Goal: Information Seeking & Learning: Learn about a topic

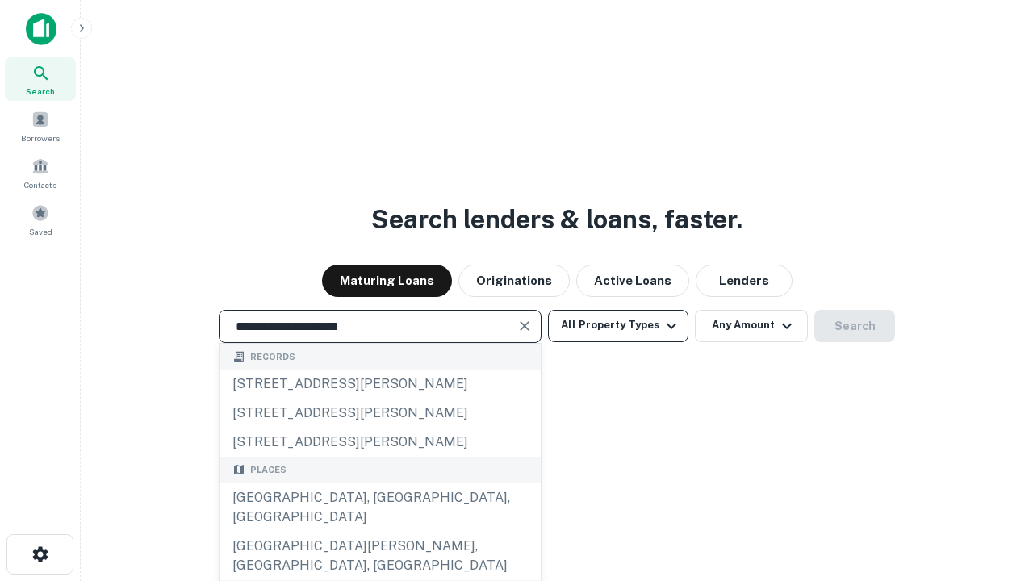
click at [383, 532] on div "[GEOGRAPHIC_DATA], [GEOGRAPHIC_DATA], [GEOGRAPHIC_DATA]" at bounding box center [380, 508] width 321 height 48
type input "**********"
click at [618, 325] on button "All Property Types" at bounding box center [618, 326] width 140 height 32
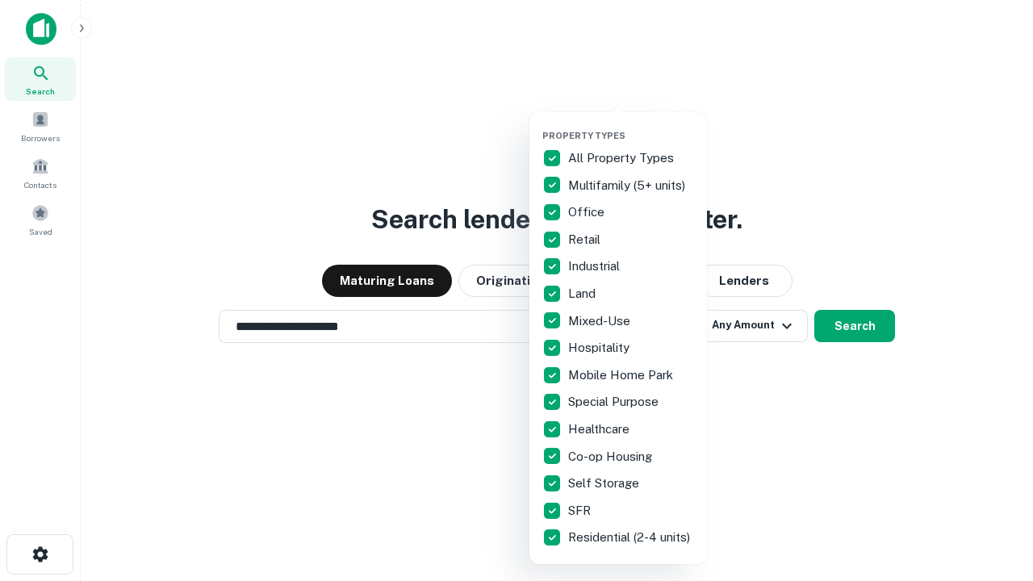
click at [631, 125] on button "button" at bounding box center [632, 125] width 178 height 1
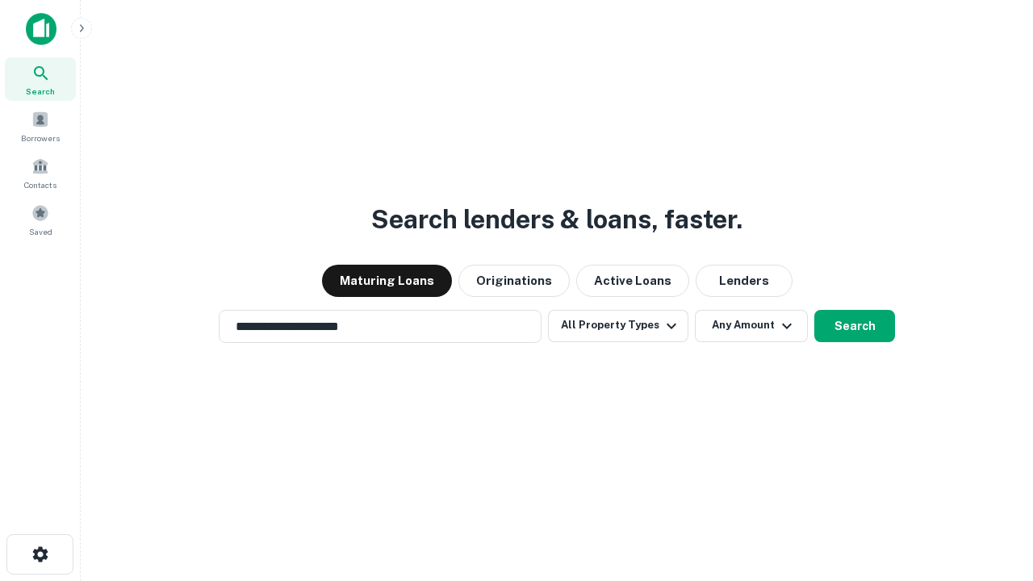
scroll to position [26, 0]
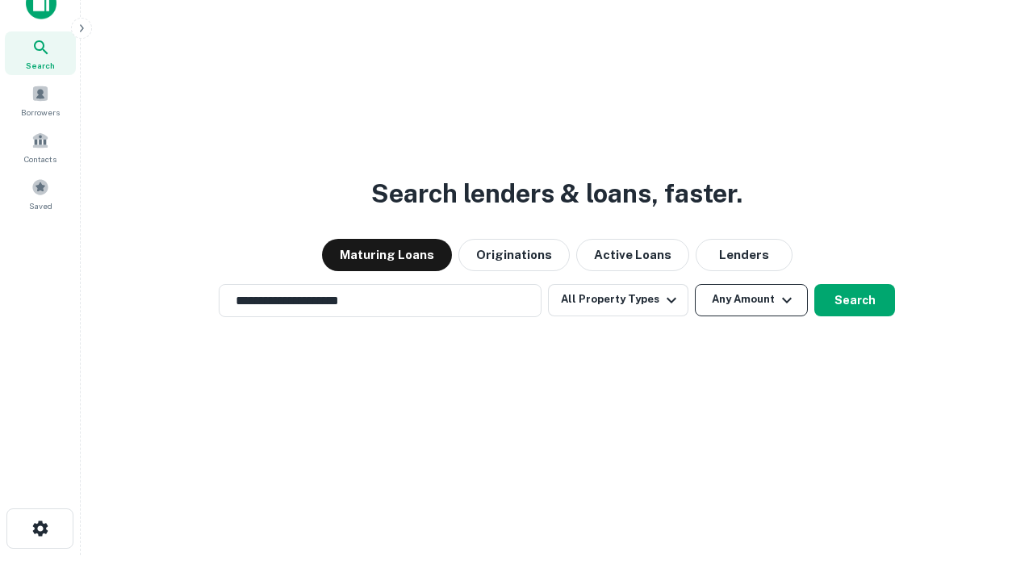
click at [695, 290] on button "Any Amount" at bounding box center [751, 300] width 113 height 32
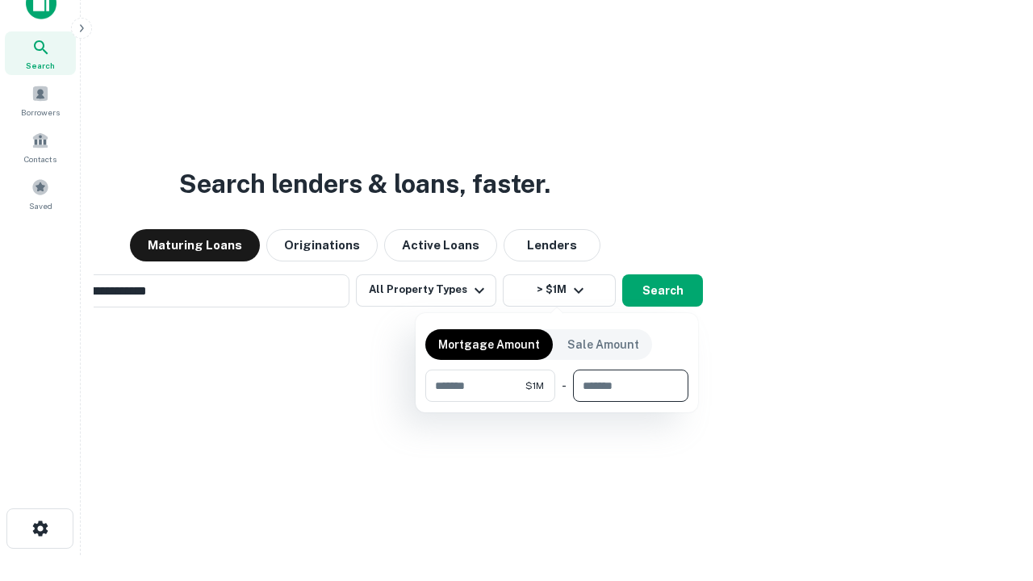
type input "*******"
click at [557, 402] on button "button" at bounding box center [556, 402] width 263 height 1
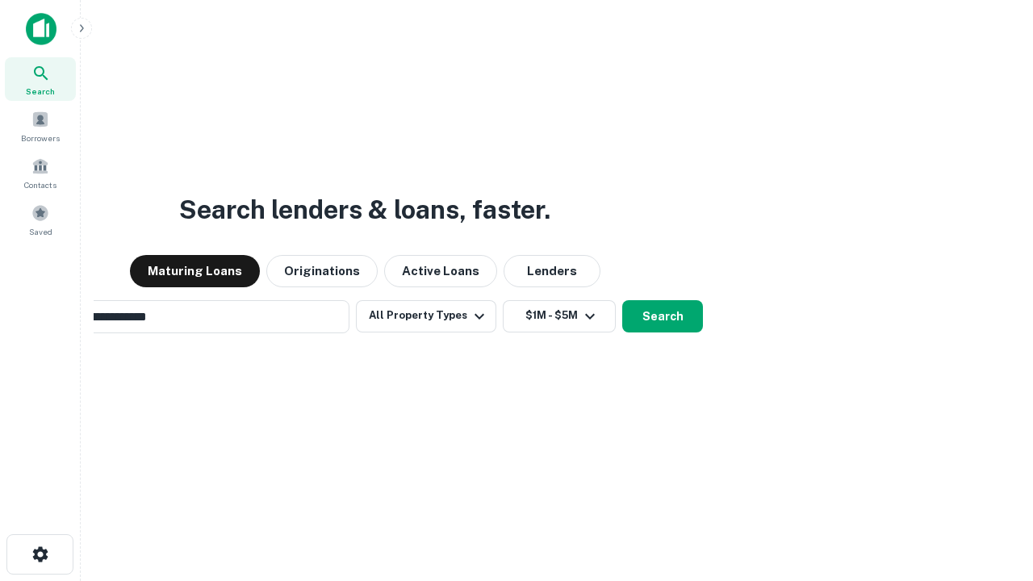
scroll to position [0, 0]
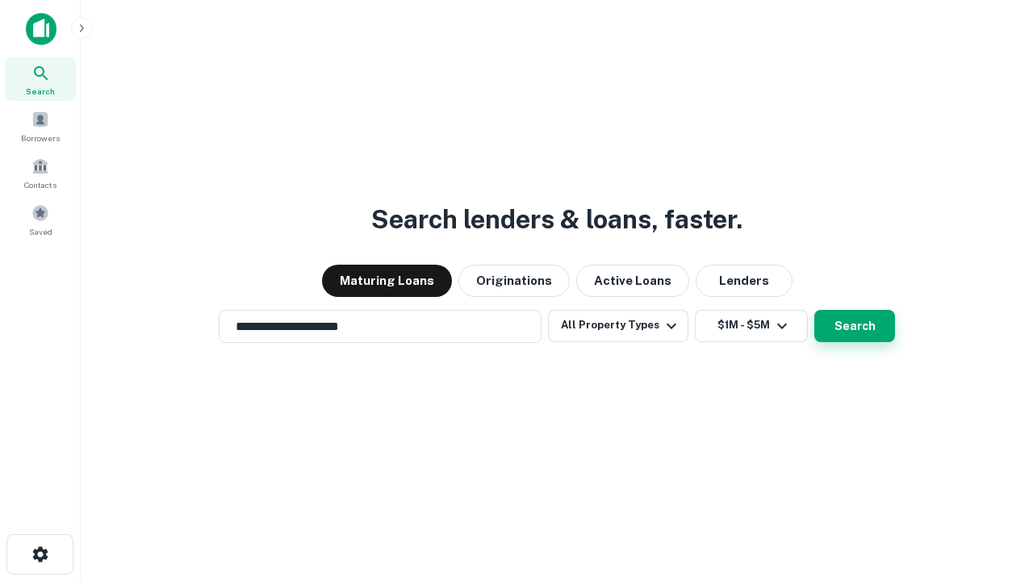
click at [815, 310] on button "Search" at bounding box center [855, 326] width 81 height 32
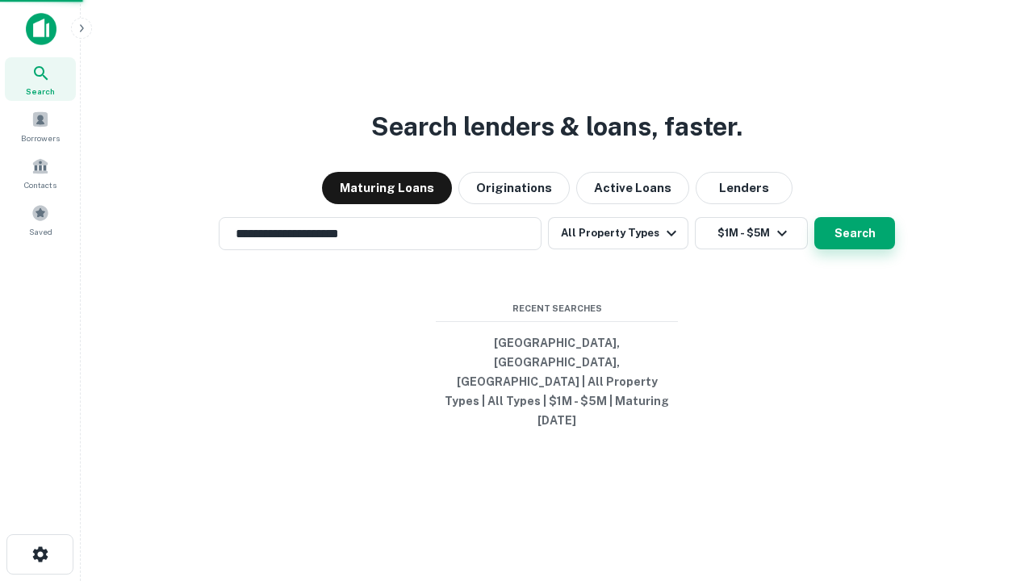
scroll to position [26, 0]
